Goal: Connect with others: Connect with others

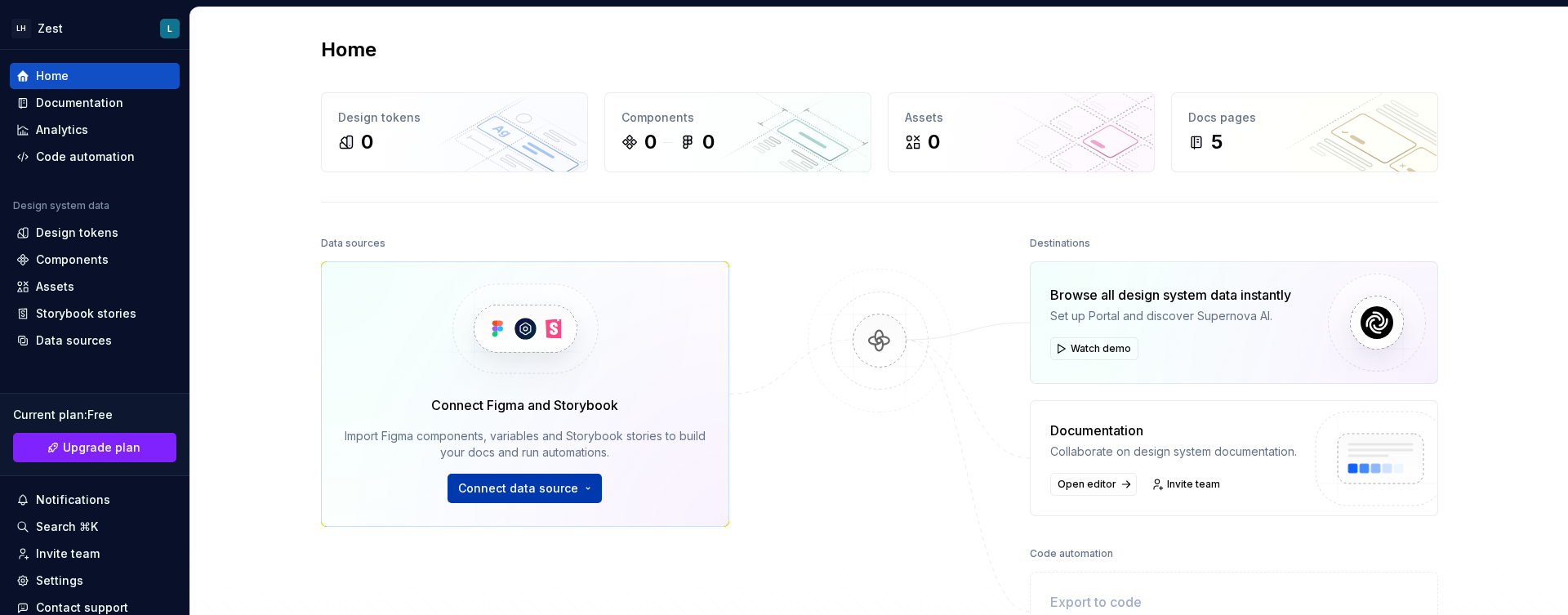
click at [539, 486] on span "Connect data source" at bounding box center [518, 488] width 120 height 16
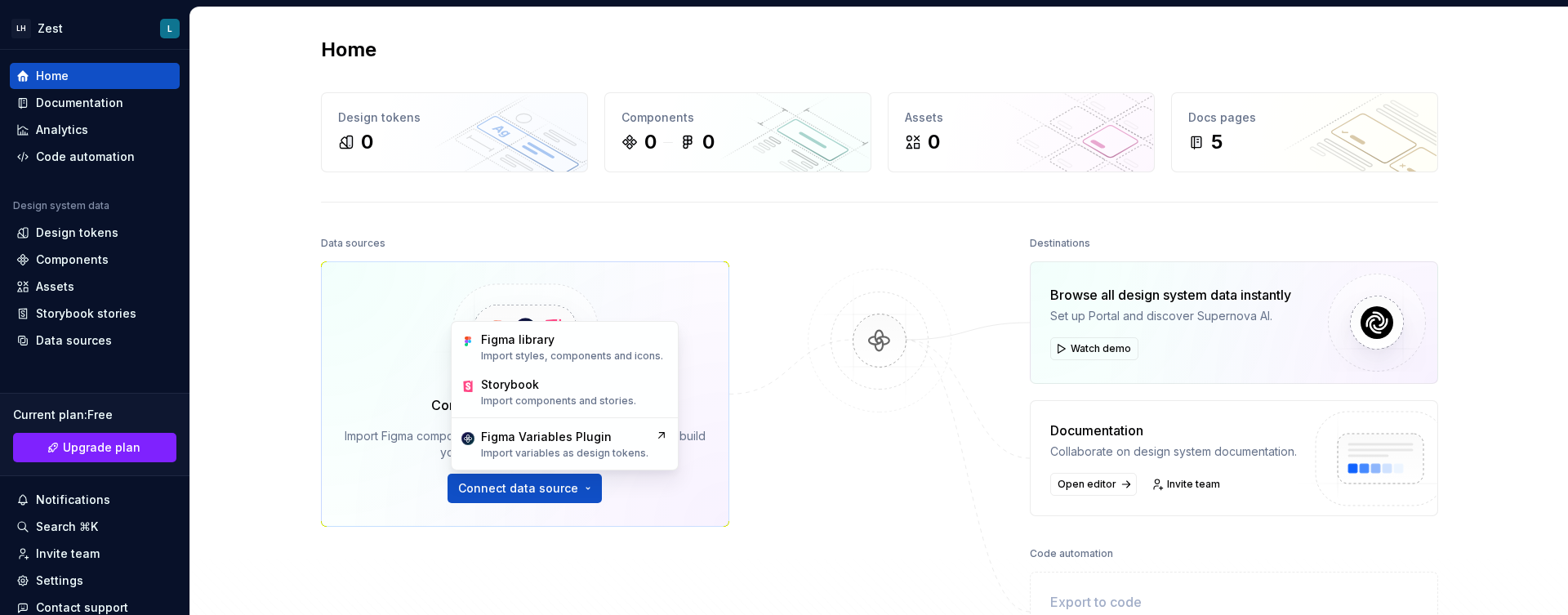
click at [904, 473] on div at bounding box center [880, 442] width 163 height 420
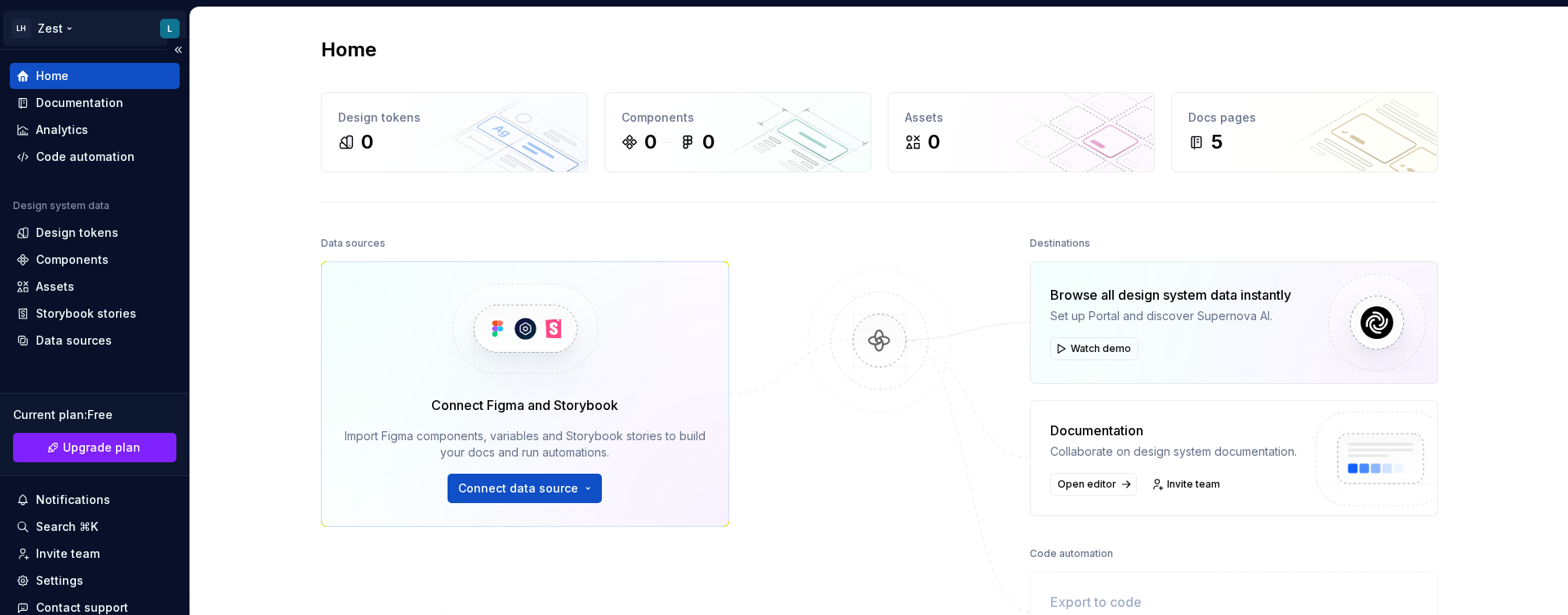
click at [47, 24] on html "LH Zest L Home Documentation Analytics Code automation Design system data Desig…" at bounding box center [784, 307] width 1568 height 615
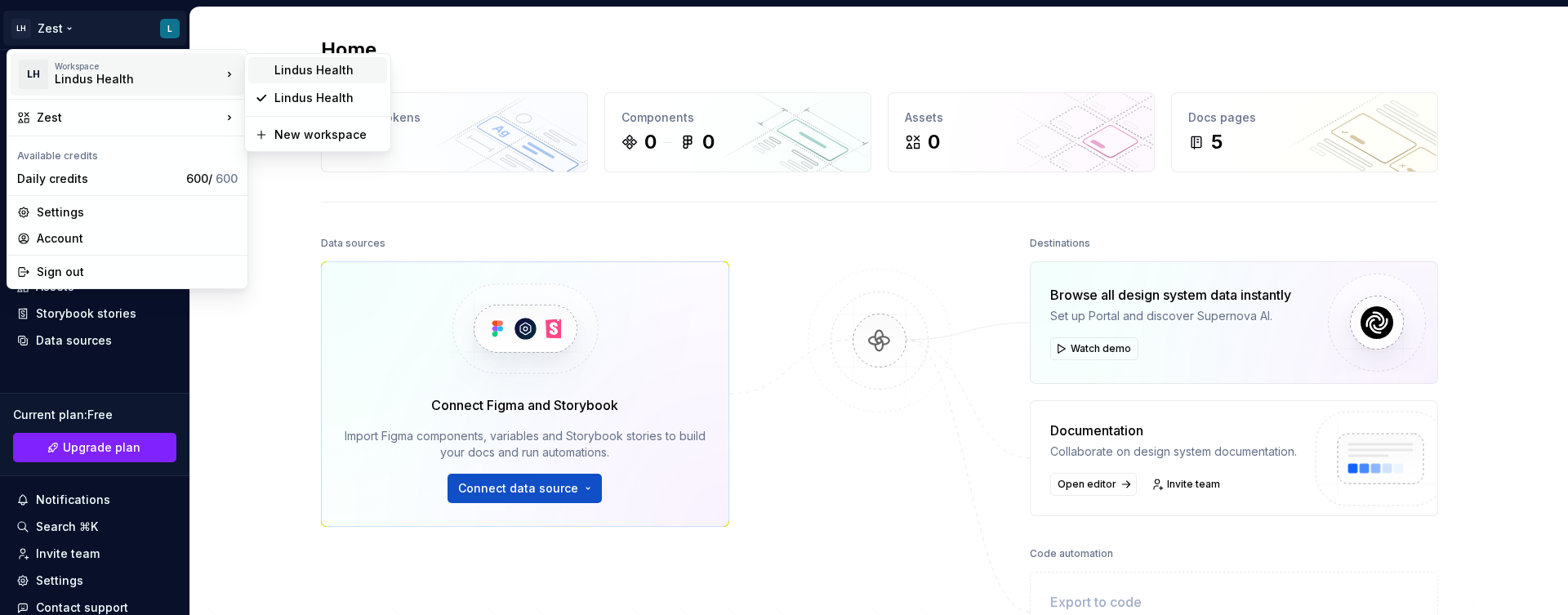
click at [304, 66] on div "Lindus Health" at bounding box center [327, 70] width 106 height 16
